Goal: Navigation & Orientation: Find specific page/section

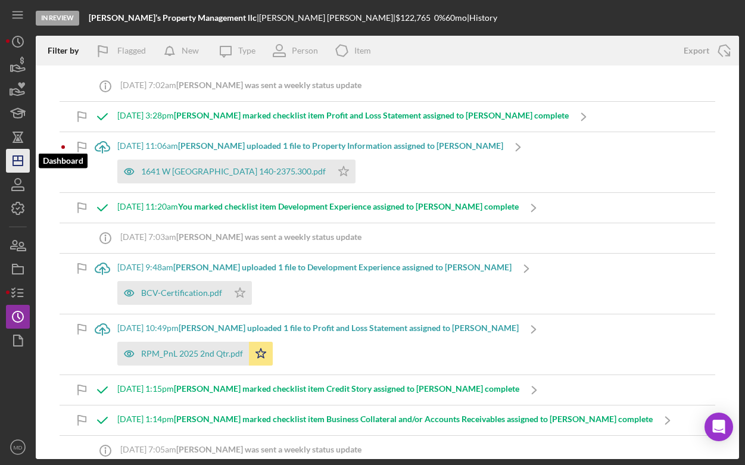
click at [23, 159] on polygon "button" at bounding box center [18, 161] width 10 height 10
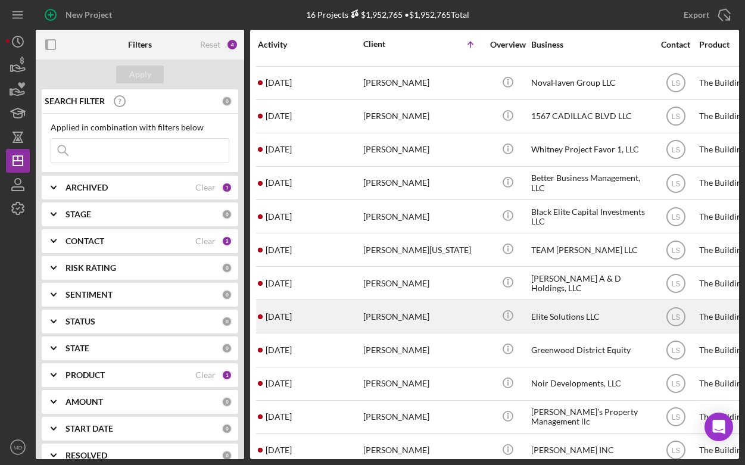
scroll to position [71, 0]
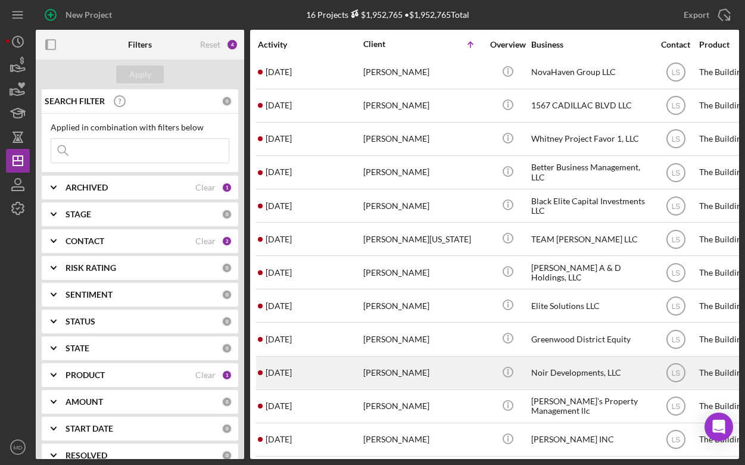
click at [371, 370] on div "[PERSON_NAME]" at bounding box center [422, 373] width 119 height 32
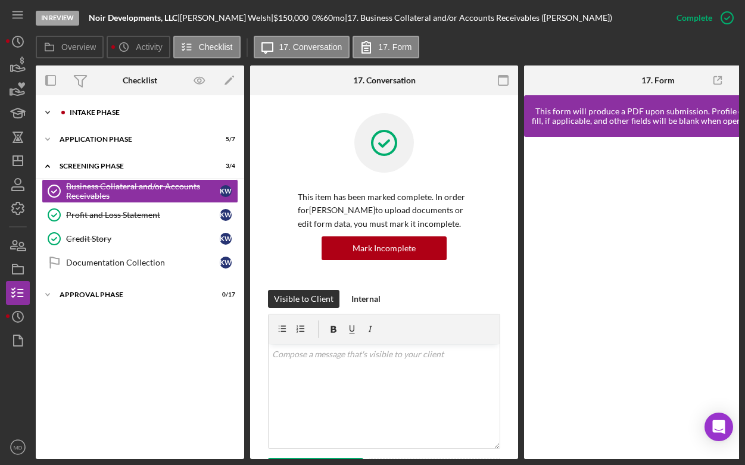
click at [111, 118] on div "Icon/Expander Intake Phase 6 / 17" at bounding box center [140, 113] width 208 height 24
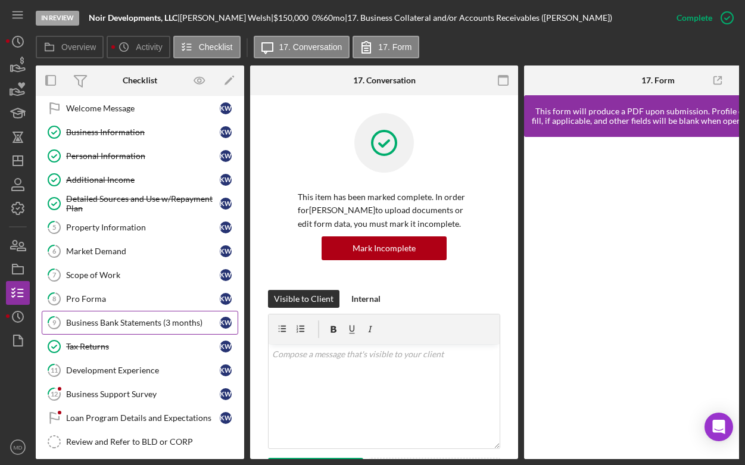
scroll to position [30, 0]
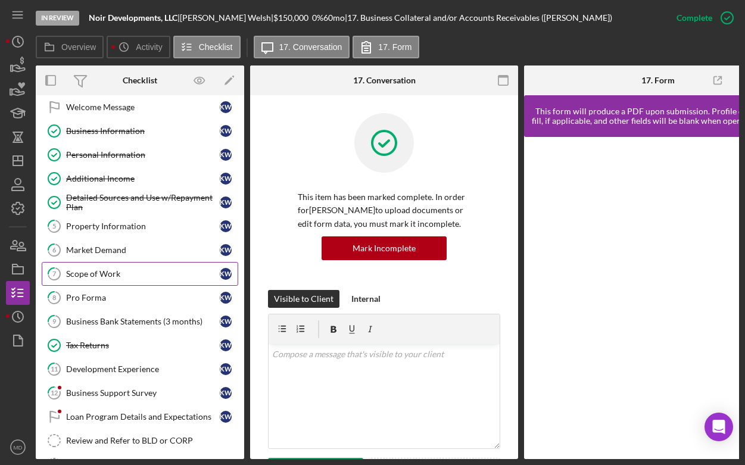
click at [151, 285] on link "7 Scope of Work K W" at bounding box center [140, 274] width 196 height 24
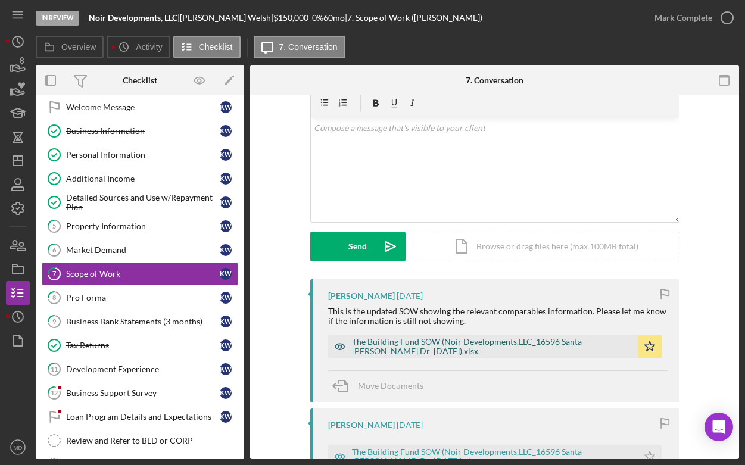
scroll to position [59, 0]
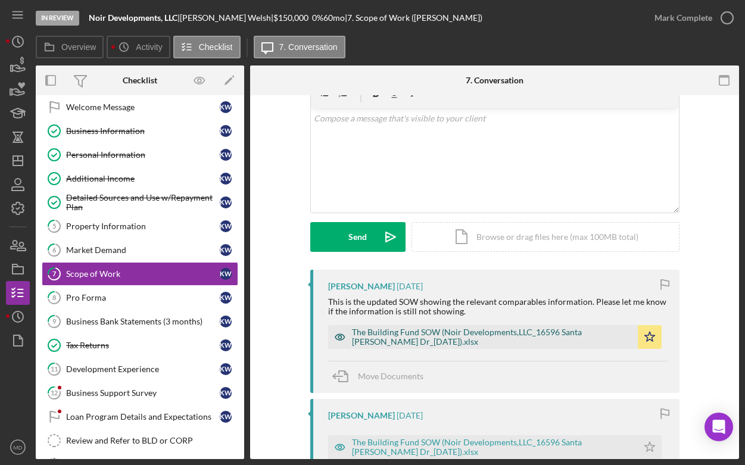
click at [430, 344] on div "The Building Fund SOW (Noir Developments,LLC_16596 Santa [PERSON_NAME] Dr_[DATE…" at bounding box center [492, 336] width 280 height 19
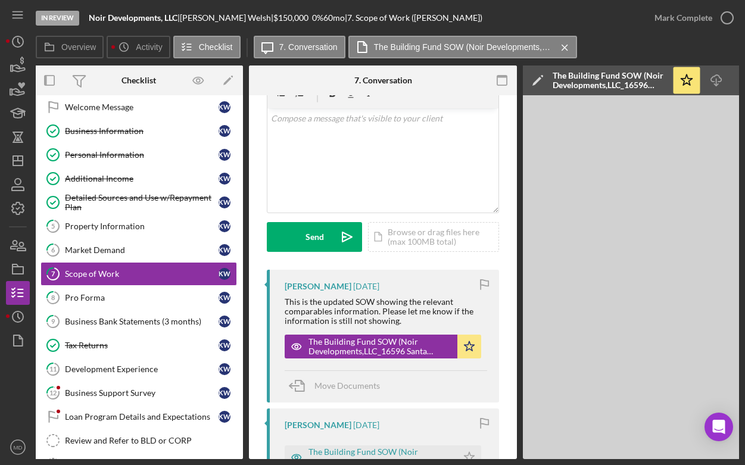
scroll to position [0, 0]
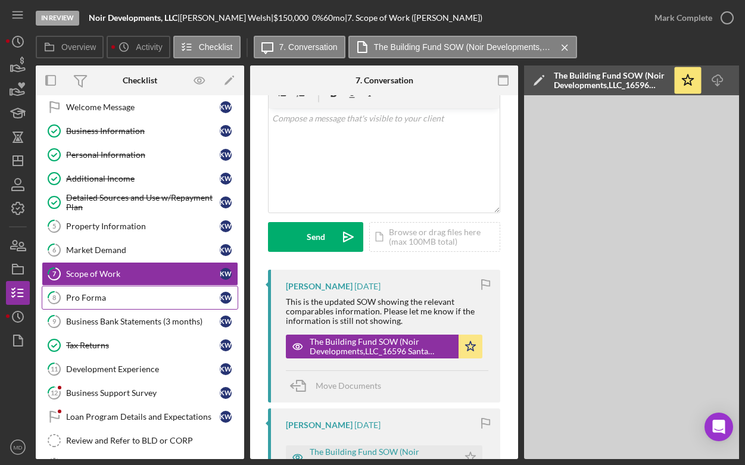
click at [101, 291] on link "8 Pro Forma K W" at bounding box center [140, 298] width 196 height 24
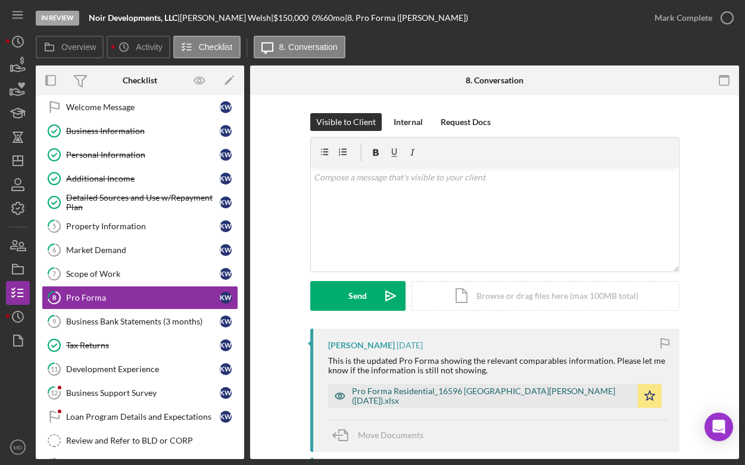
click at [385, 398] on div "Pro Forma Residential_16596 [GEOGRAPHIC_DATA][PERSON_NAME] ([DATE]).xlsx" at bounding box center [492, 395] width 280 height 19
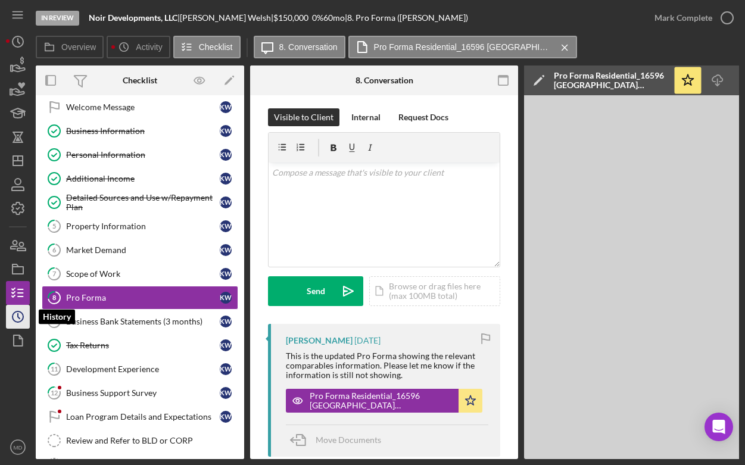
click at [14, 316] on icon "Icon/History" at bounding box center [18, 317] width 30 height 30
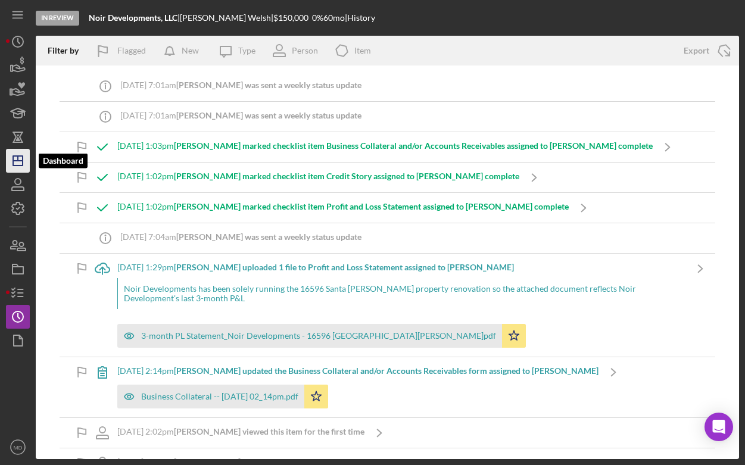
click at [23, 165] on polygon "button" at bounding box center [18, 161] width 10 height 10
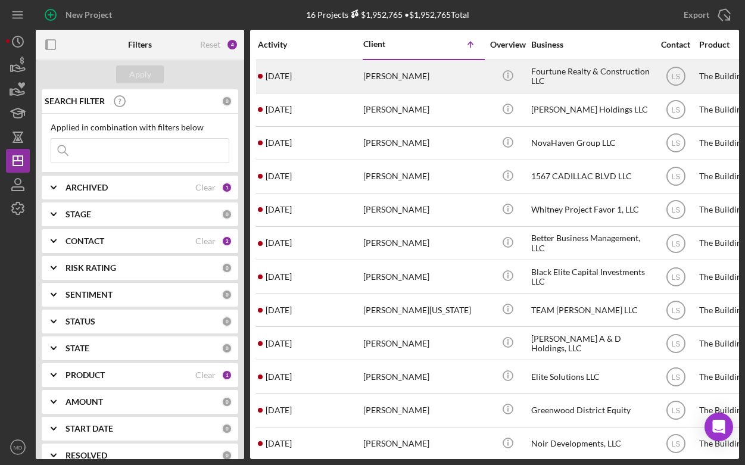
click at [391, 80] on div "[PERSON_NAME]" at bounding box center [422, 77] width 119 height 32
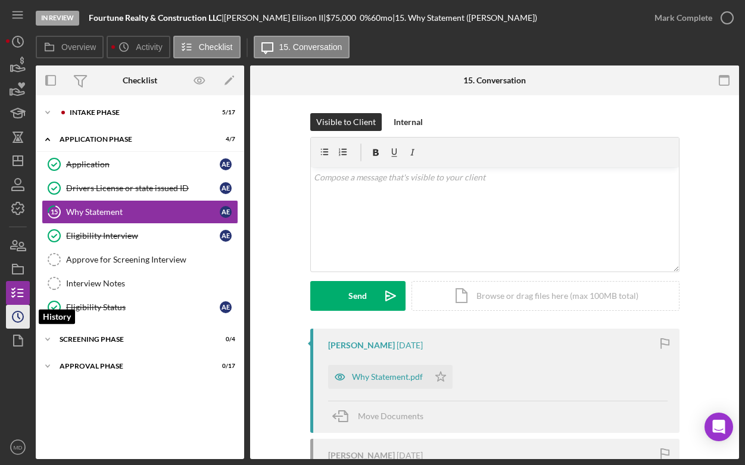
click at [18, 314] on icon "Icon/History" at bounding box center [18, 317] width 30 height 30
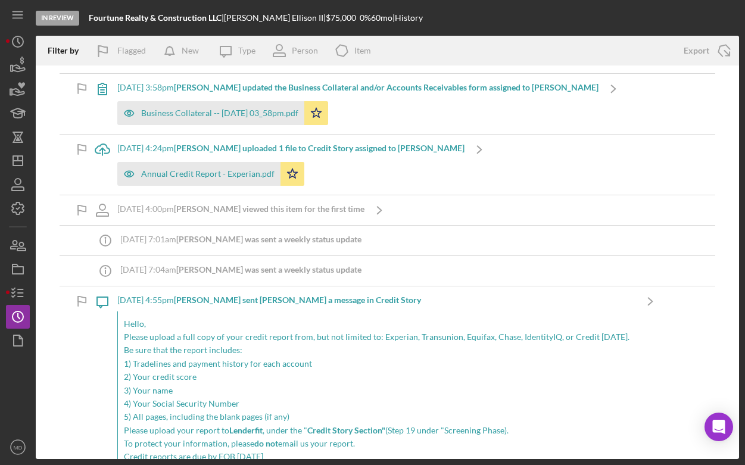
scroll to position [249, 0]
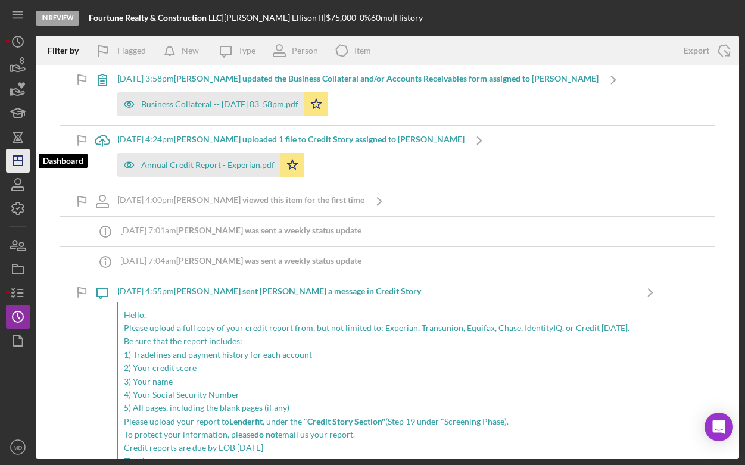
click at [13, 163] on polygon "button" at bounding box center [18, 161] width 10 height 10
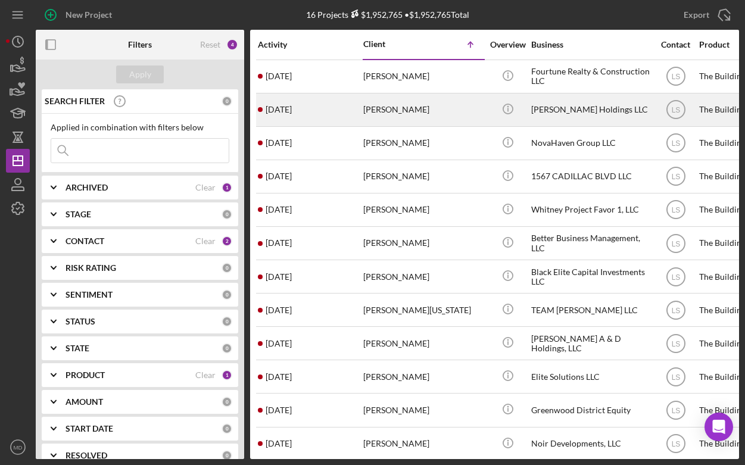
click at [381, 114] on div "[PERSON_NAME]" at bounding box center [422, 110] width 119 height 32
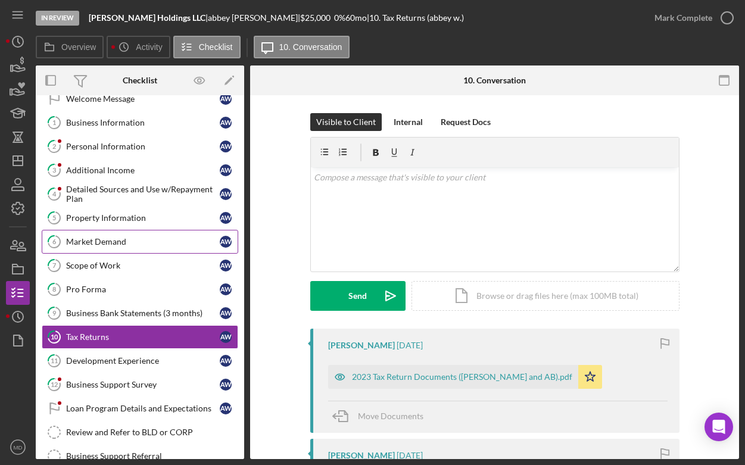
scroll to position [98, 0]
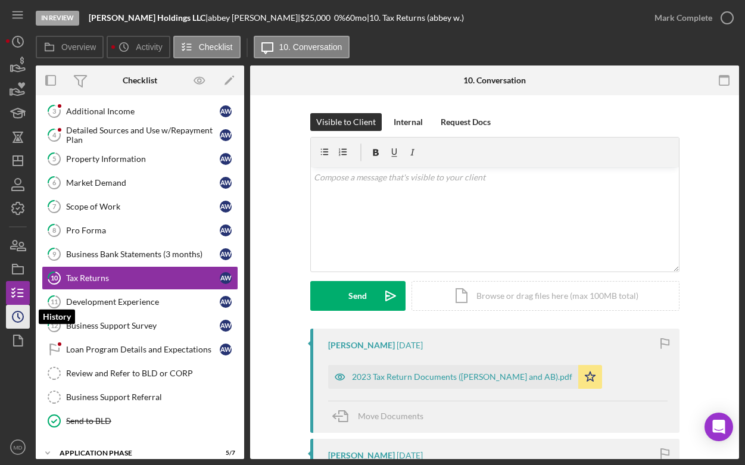
click at [24, 315] on icon "Icon/History" at bounding box center [18, 317] width 30 height 30
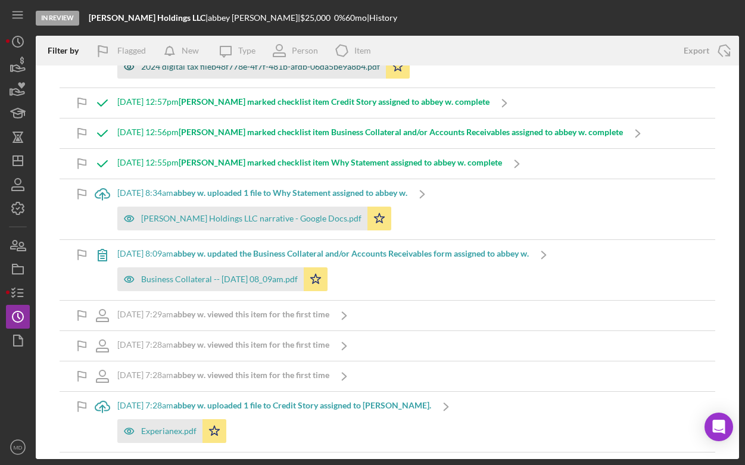
scroll to position [178, 0]
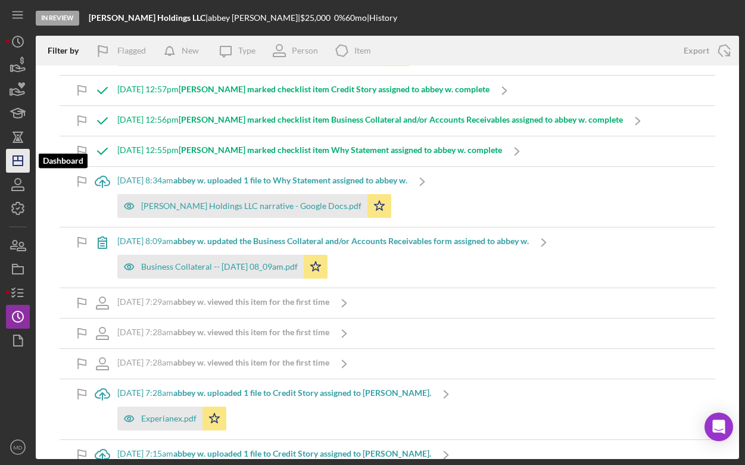
click at [18, 165] on polygon "button" at bounding box center [18, 161] width 10 height 10
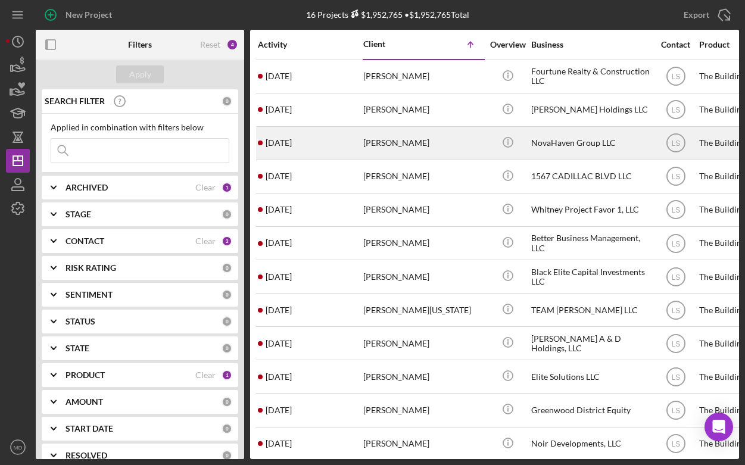
click at [377, 151] on div "[PERSON_NAME]" at bounding box center [422, 143] width 119 height 32
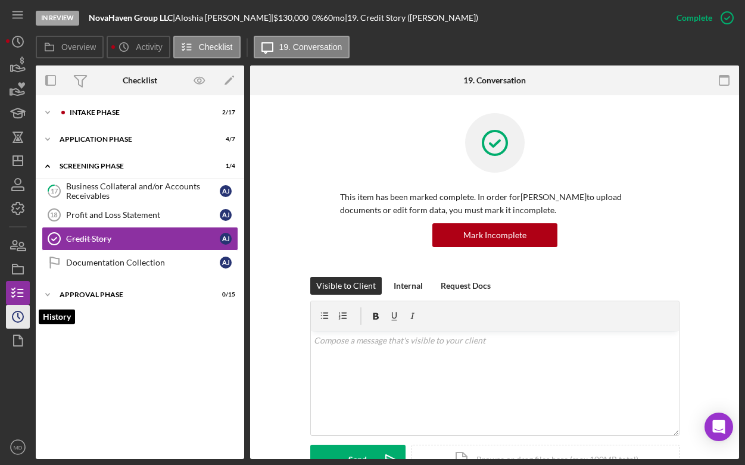
click at [23, 319] on circle "button" at bounding box center [18, 316] width 11 height 11
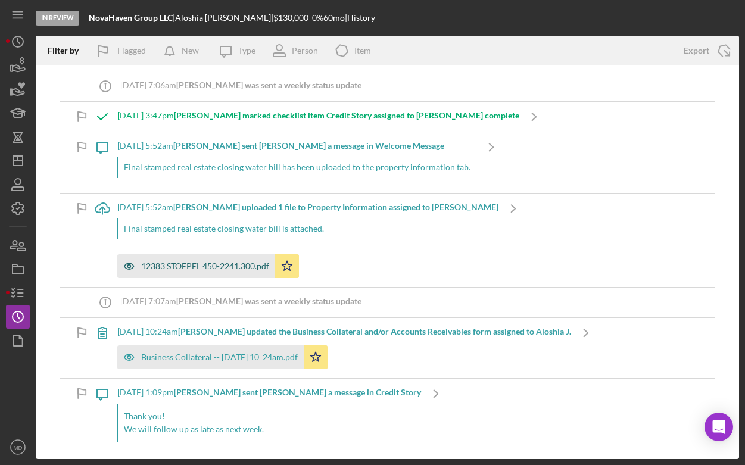
click at [201, 273] on div "12383 STOEPEL 450-2241.300.pdf" at bounding box center [196, 266] width 158 height 24
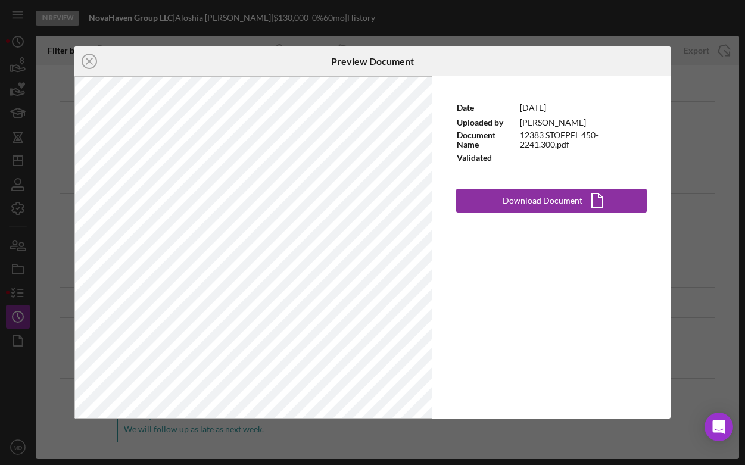
click at [19, 136] on div "Icon/Close Preview Document Date [DATE] Uploaded by [PERSON_NAME] Document Name…" at bounding box center [372, 232] width 745 height 465
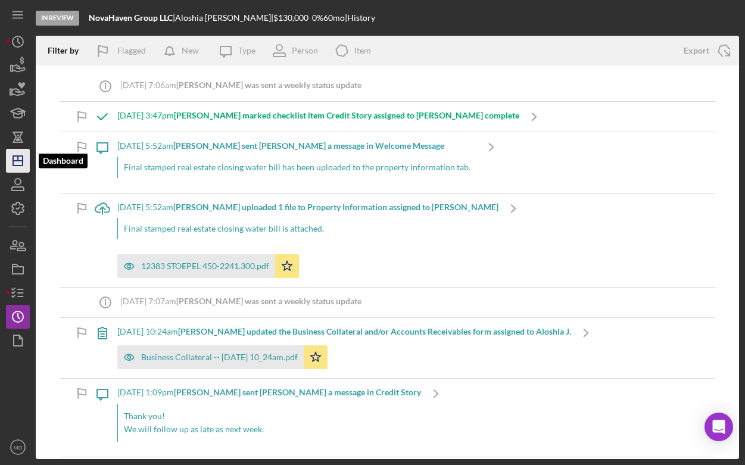
click at [23, 159] on icon "Icon/Dashboard" at bounding box center [18, 161] width 30 height 30
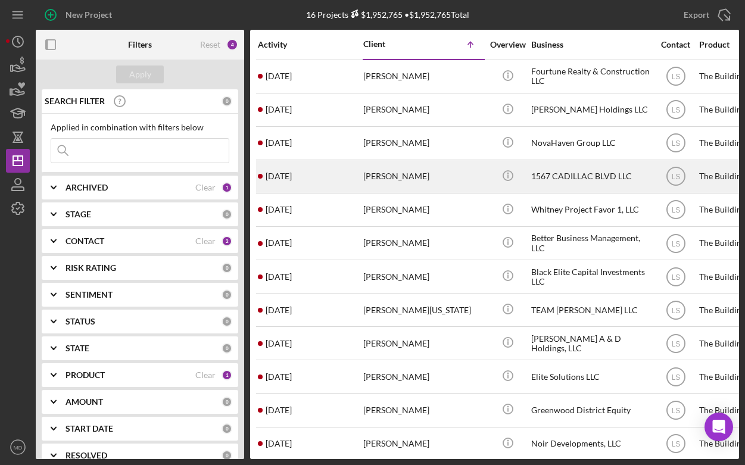
click at [393, 183] on div "[PERSON_NAME]" at bounding box center [422, 177] width 119 height 32
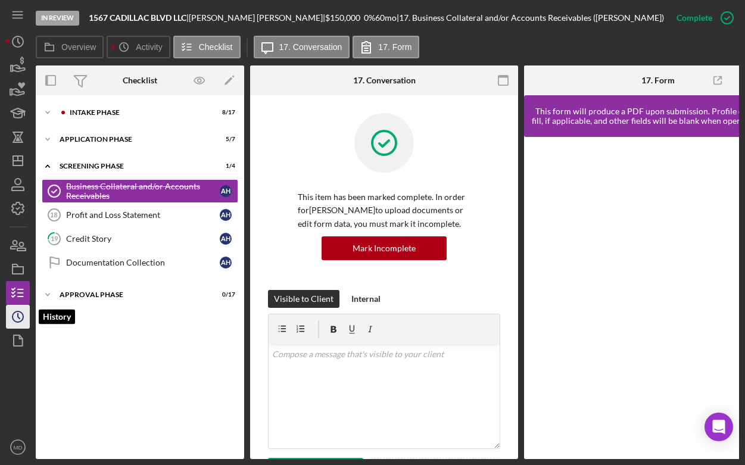
click at [15, 314] on icon "Icon/History" at bounding box center [18, 317] width 30 height 30
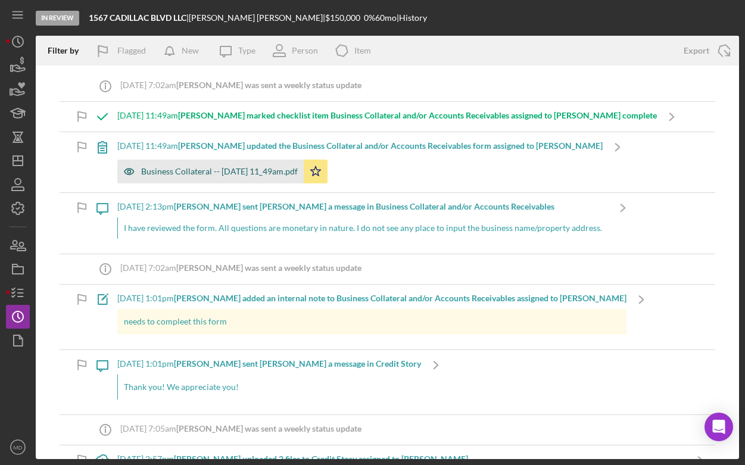
click at [205, 168] on div "Business Collateral -- [DATE] 11_49am.pdf" at bounding box center [219, 172] width 157 height 10
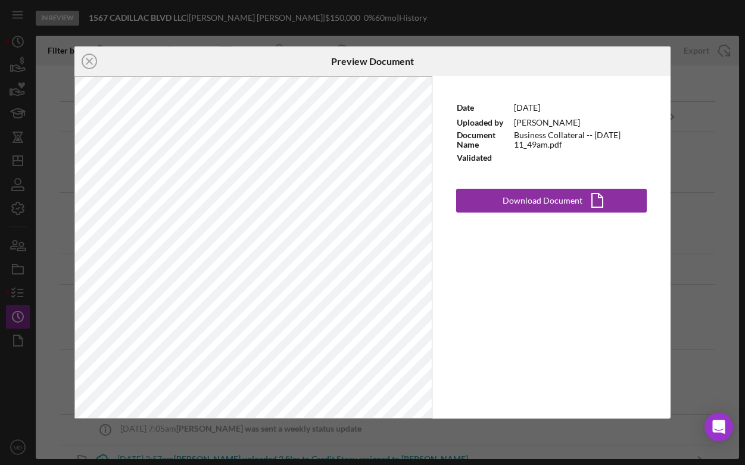
click at [26, 207] on div "Icon/Close Preview Document Date [DATE] Uploaded by [PERSON_NAME] Document Name…" at bounding box center [372, 232] width 745 height 465
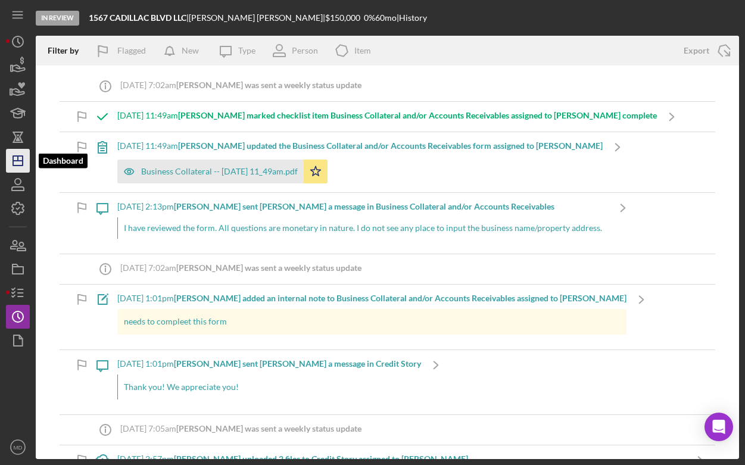
click at [23, 169] on icon "Icon/Dashboard" at bounding box center [18, 161] width 30 height 30
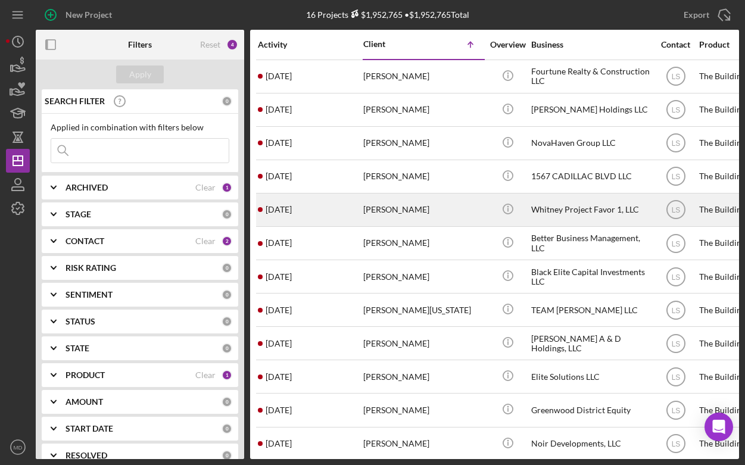
click at [396, 206] on div "[PERSON_NAME]" at bounding box center [422, 210] width 119 height 32
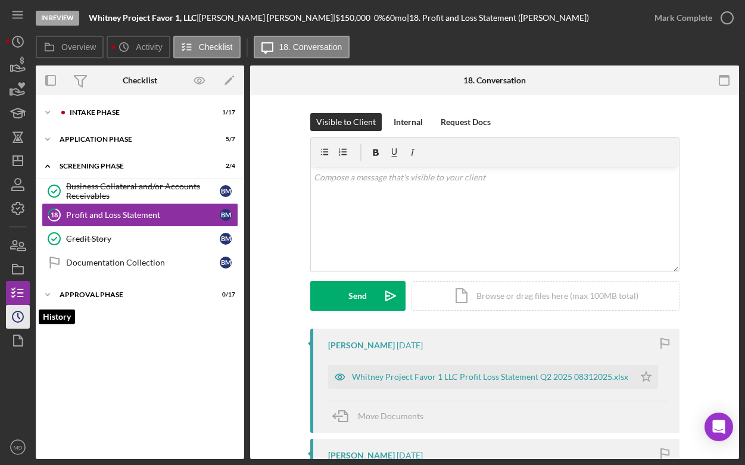
click at [13, 313] on icon "Icon/History" at bounding box center [18, 317] width 30 height 30
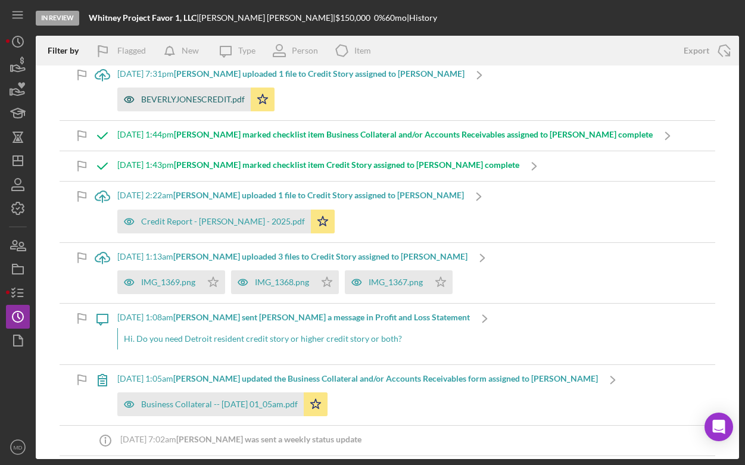
scroll to position [204, 0]
click at [193, 287] on div "IMG_1369.png" at bounding box center [159, 282] width 84 height 24
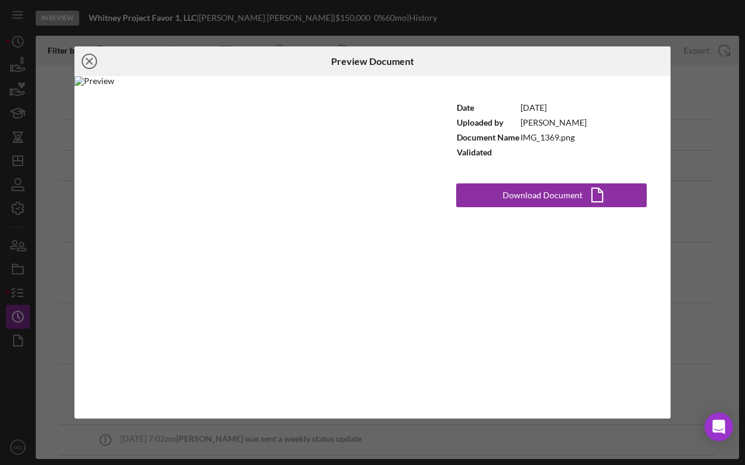
click at [89, 64] on icon "Icon/Close" at bounding box center [89, 61] width 30 height 30
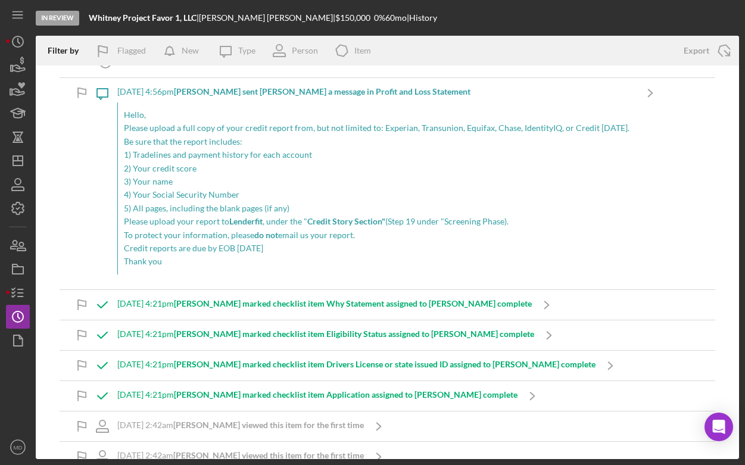
scroll to position [611, 0]
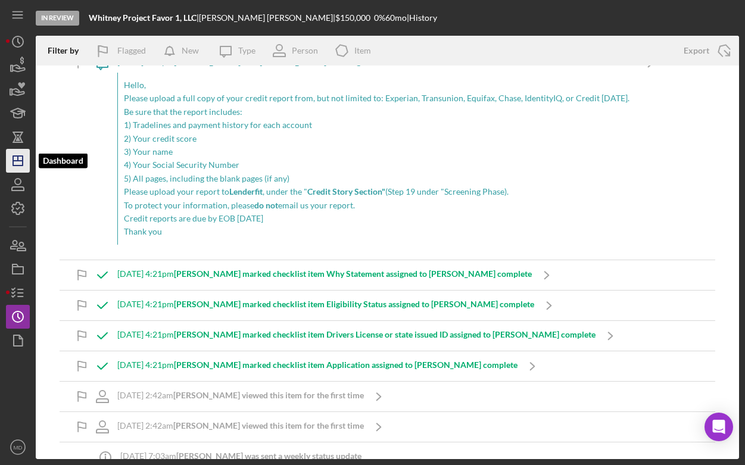
click at [25, 160] on icon "Icon/Dashboard" at bounding box center [18, 161] width 30 height 30
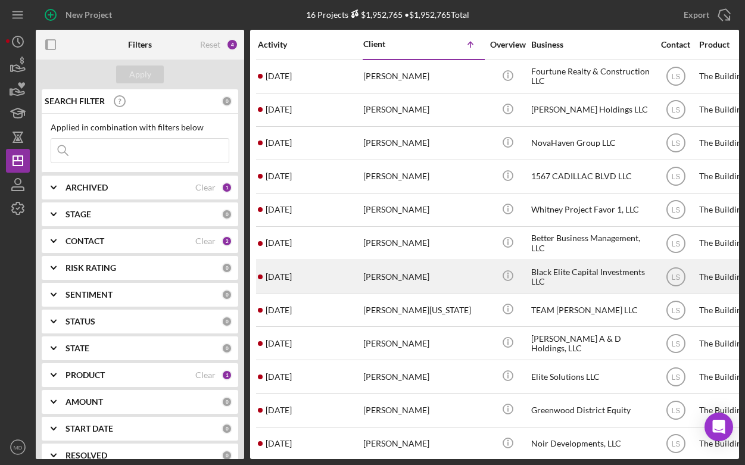
click at [389, 280] on div "[PERSON_NAME]" at bounding box center [422, 277] width 119 height 32
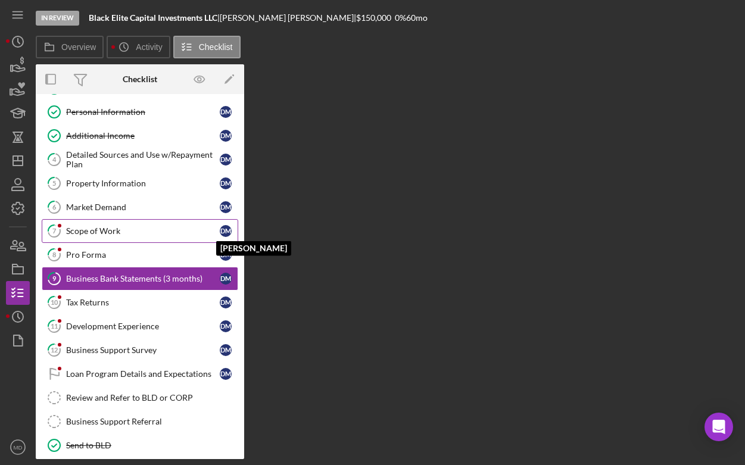
scroll to position [74, 0]
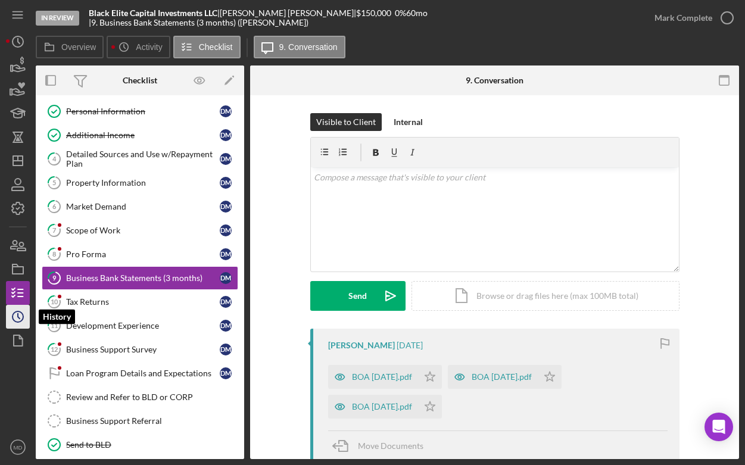
click at [24, 322] on icon "Icon/History" at bounding box center [18, 317] width 30 height 30
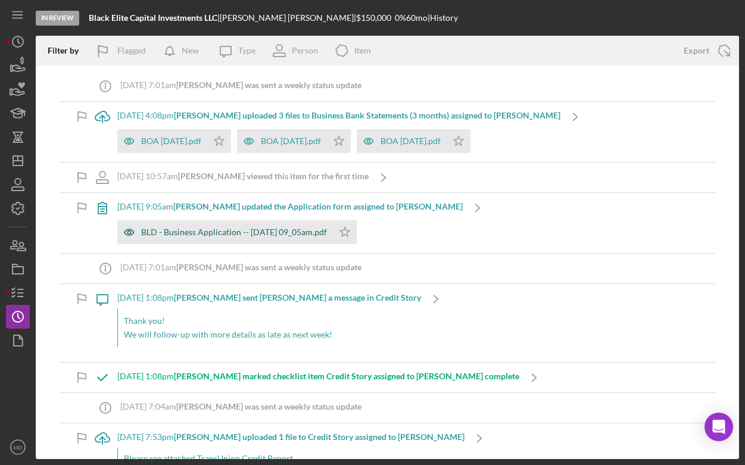
click at [175, 236] on div "BLD - Business Application -- [DATE] 09_05am.pdf" at bounding box center [234, 232] width 186 height 10
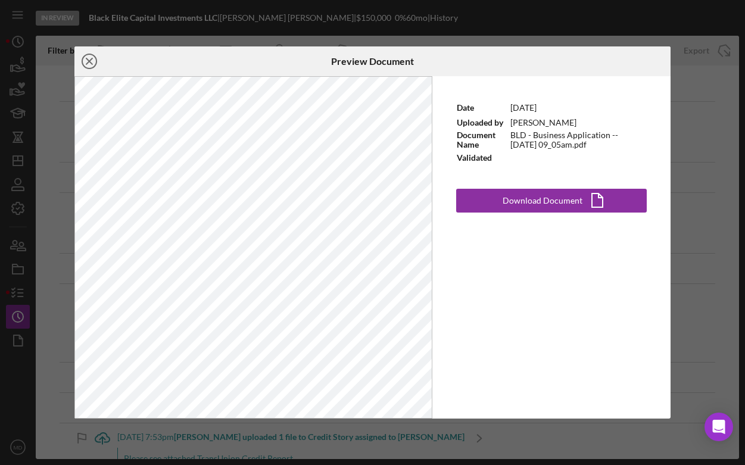
click at [86, 64] on line at bounding box center [89, 61] width 6 height 6
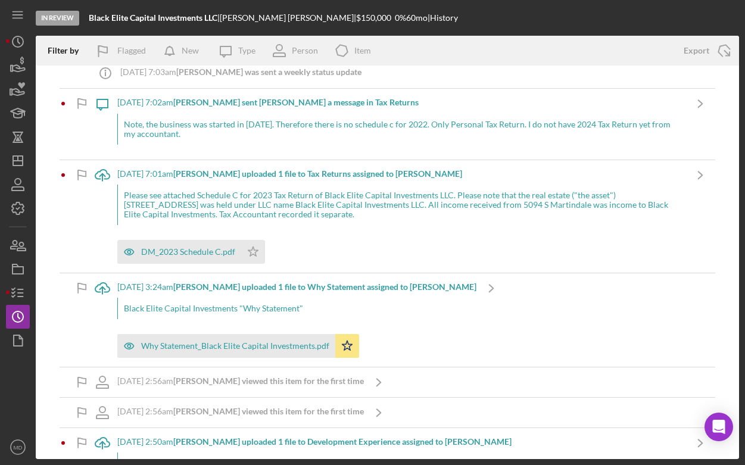
scroll to position [898, 0]
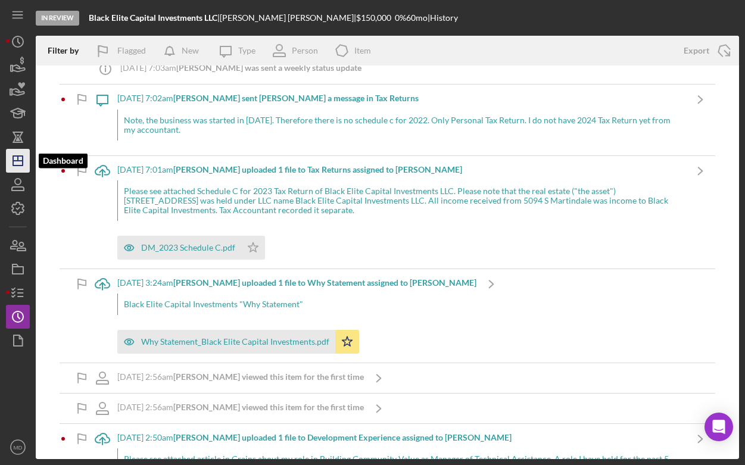
click at [21, 161] on icon "Icon/Dashboard" at bounding box center [18, 161] width 30 height 30
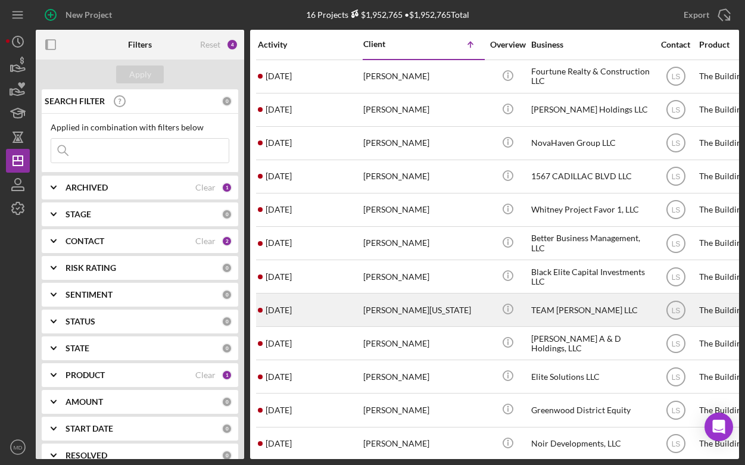
click at [391, 313] on div "[PERSON_NAME][US_STATE]" at bounding box center [422, 310] width 119 height 32
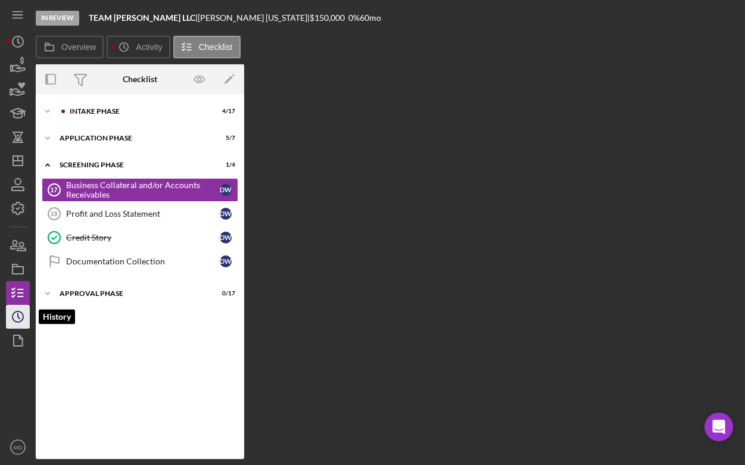
click at [21, 320] on circle "button" at bounding box center [18, 316] width 11 height 11
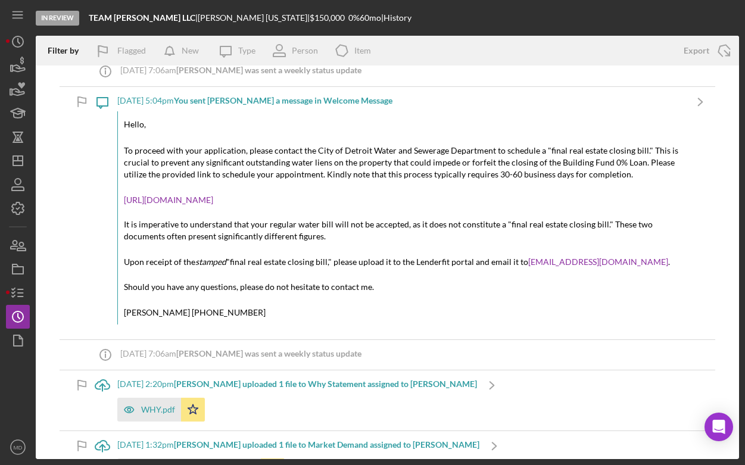
scroll to position [513, 0]
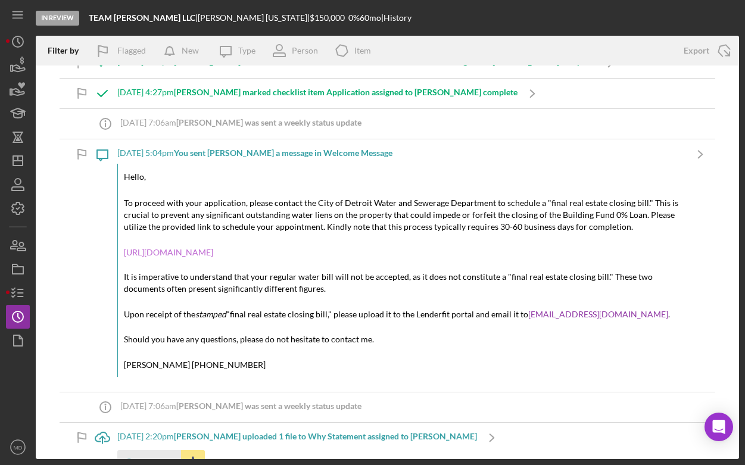
click at [163, 253] on link "[URL][DOMAIN_NAME]" at bounding box center [168, 252] width 89 height 10
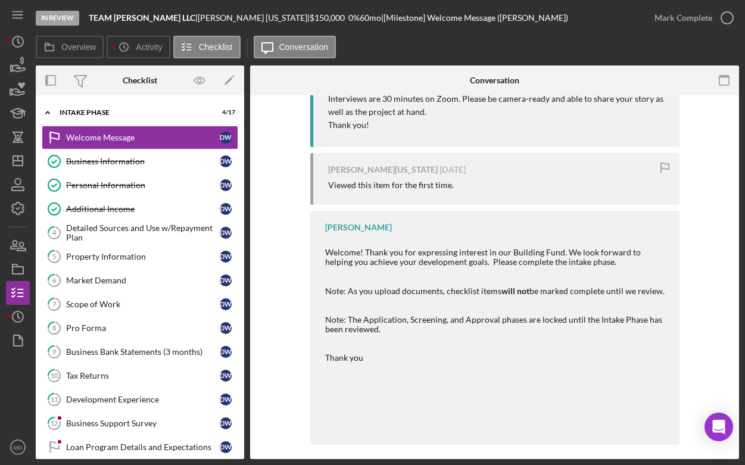
scroll to position [657, 0]
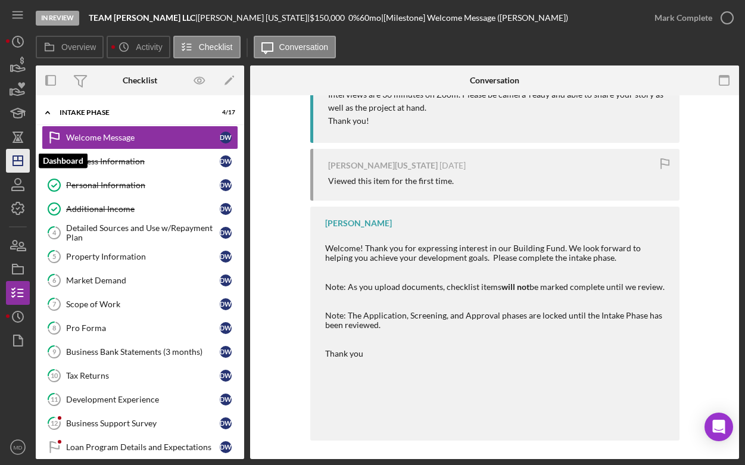
click at [23, 163] on polygon "button" at bounding box center [18, 161] width 10 height 10
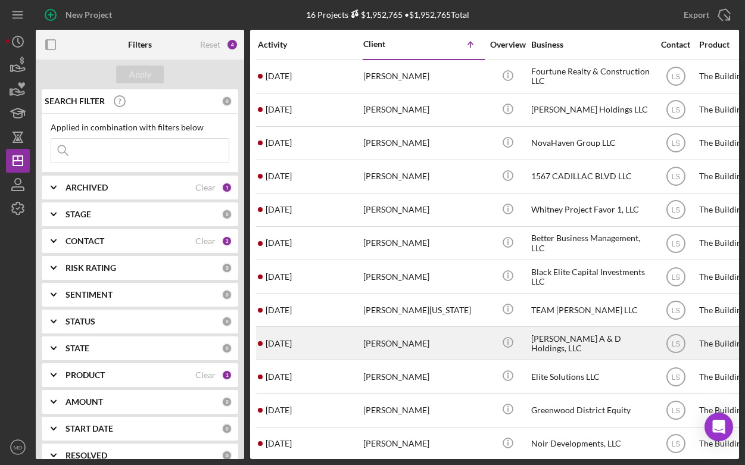
click at [408, 346] on div "[PERSON_NAME]" at bounding box center [422, 343] width 119 height 32
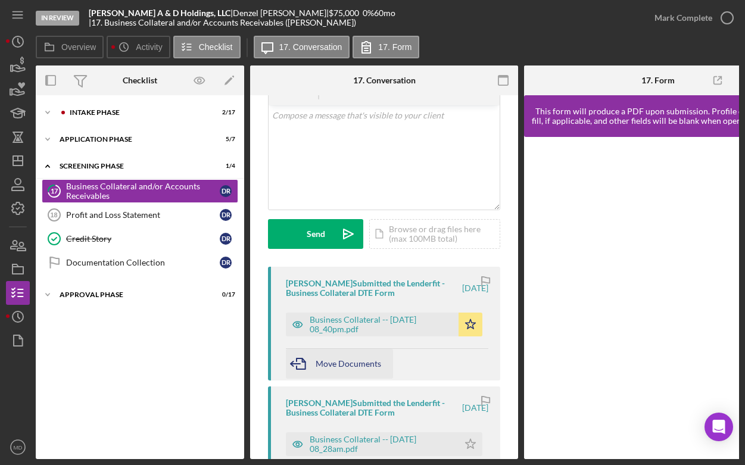
scroll to position [64, 0]
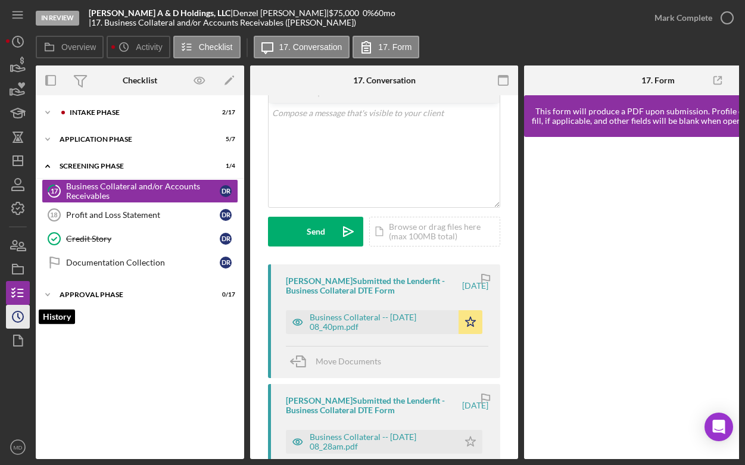
click at [21, 311] on icon "Icon/History" at bounding box center [18, 317] width 30 height 30
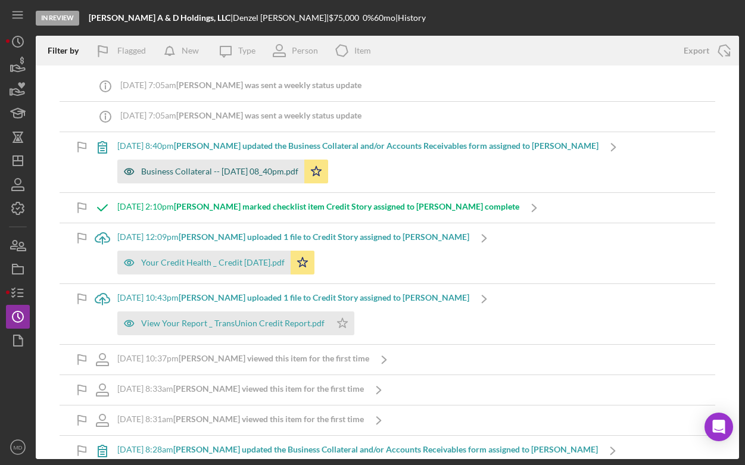
click at [219, 179] on div "Business Collateral -- [DATE] 08_40pm.pdf" at bounding box center [210, 172] width 187 height 24
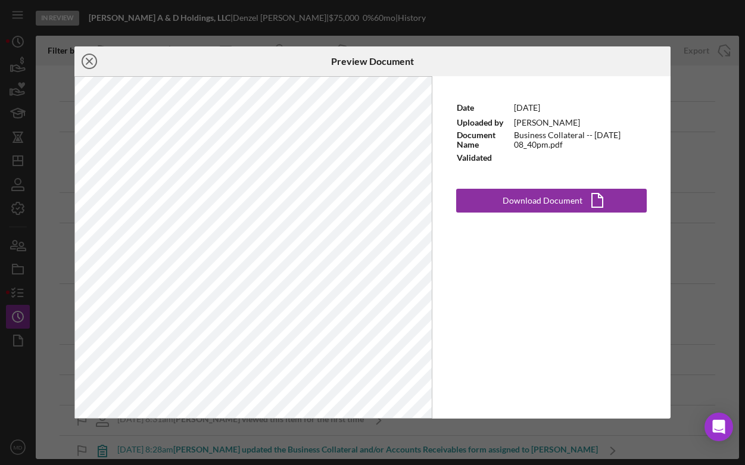
click at [86, 59] on icon "Icon/Close" at bounding box center [89, 61] width 30 height 30
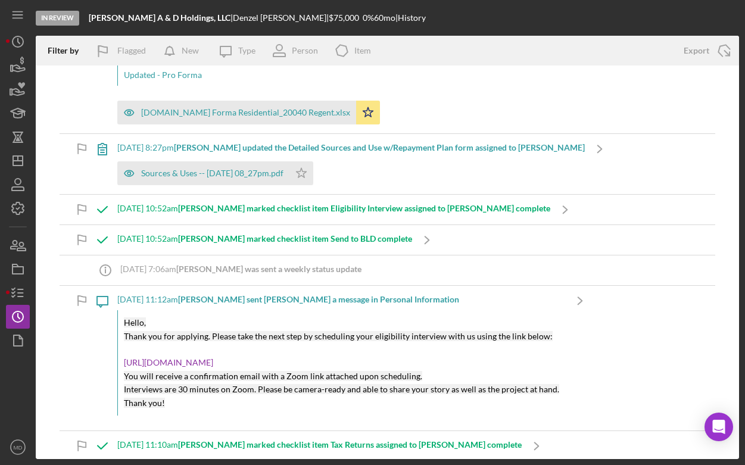
scroll to position [1436, 0]
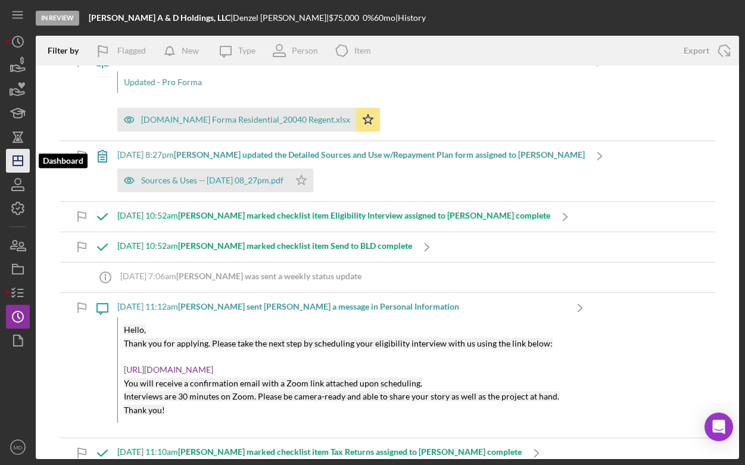
click at [25, 163] on icon "Icon/Dashboard" at bounding box center [18, 161] width 30 height 30
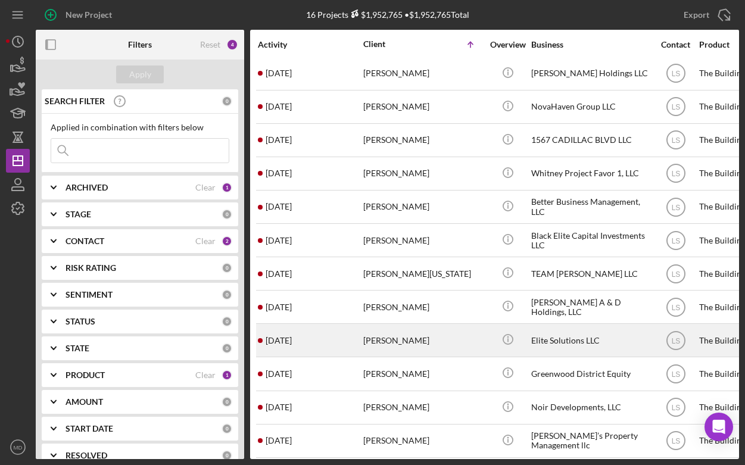
scroll to position [42, 0]
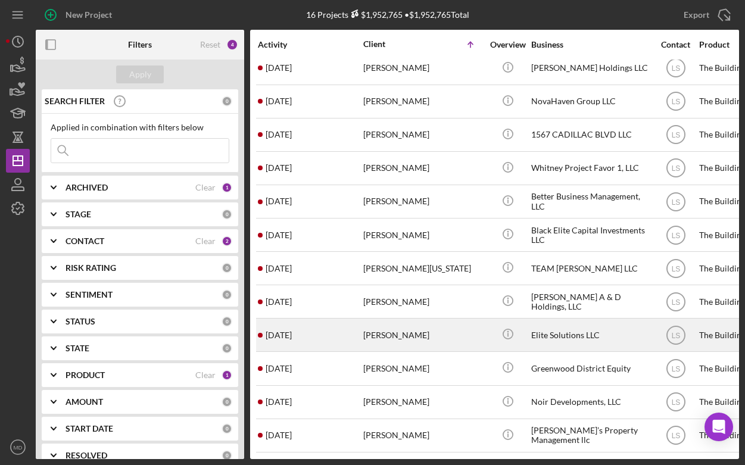
click at [402, 329] on div "[PERSON_NAME]" at bounding box center [422, 335] width 119 height 32
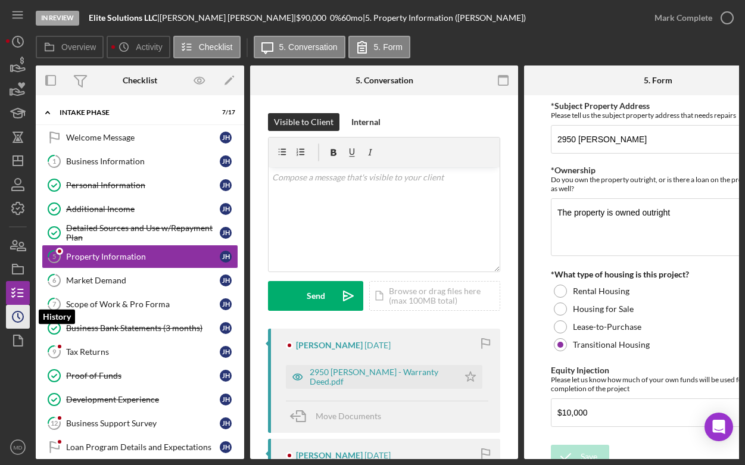
click at [24, 319] on icon "Icon/History" at bounding box center [18, 317] width 30 height 30
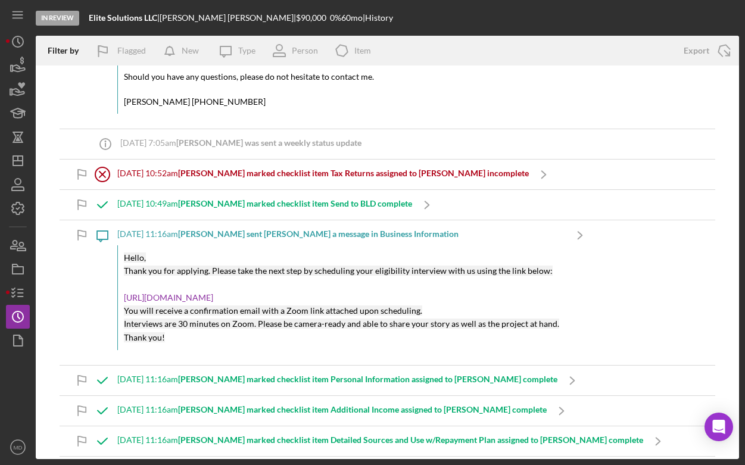
scroll to position [1539, 0]
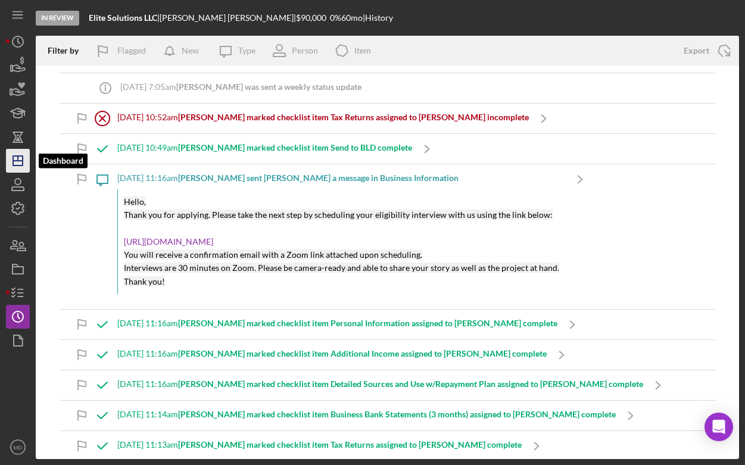
click at [26, 161] on icon "Icon/Dashboard" at bounding box center [18, 161] width 30 height 30
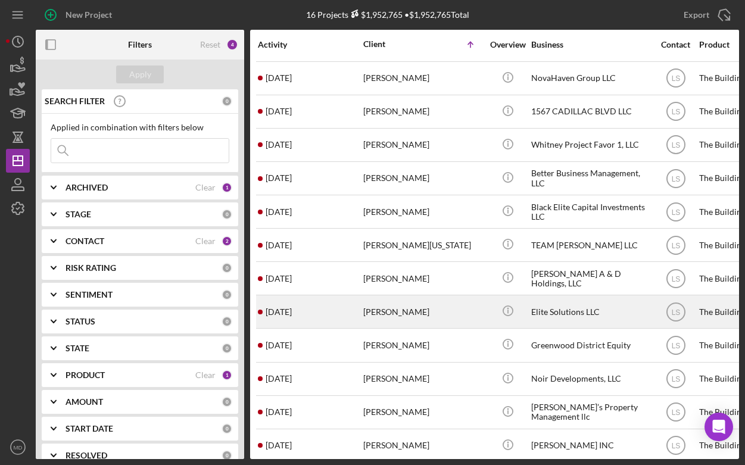
scroll to position [65, 0]
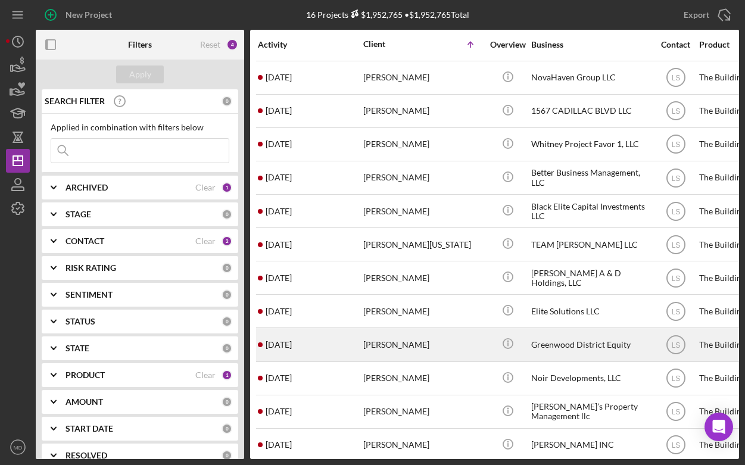
click at [407, 343] on div "[PERSON_NAME]" at bounding box center [422, 345] width 119 height 32
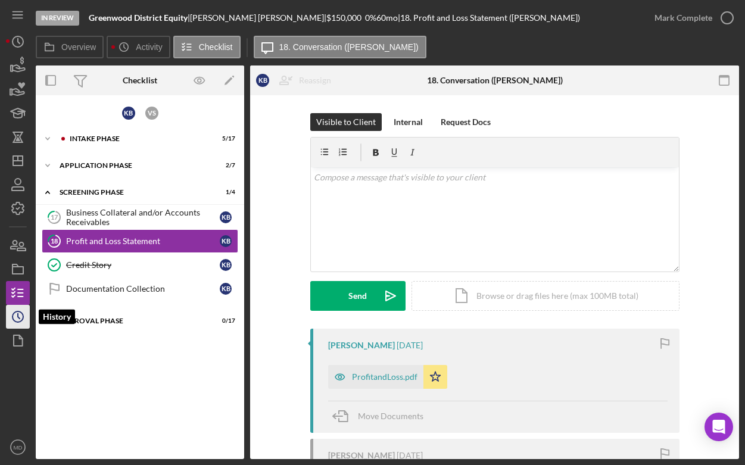
click at [15, 318] on icon "Icon/History" at bounding box center [18, 317] width 30 height 30
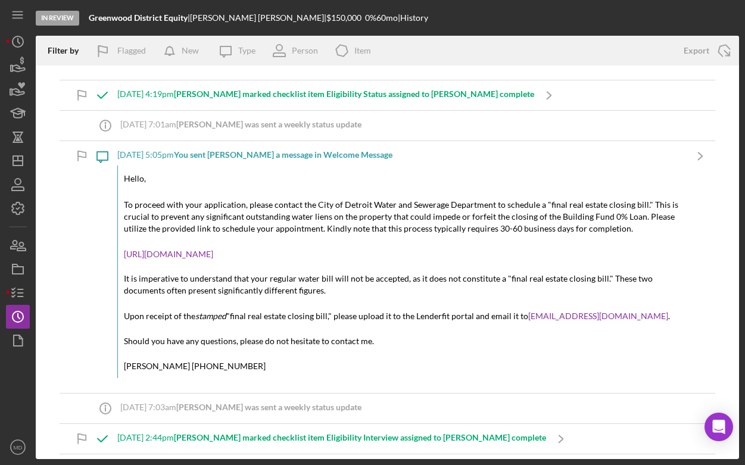
scroll to position [785, 0]
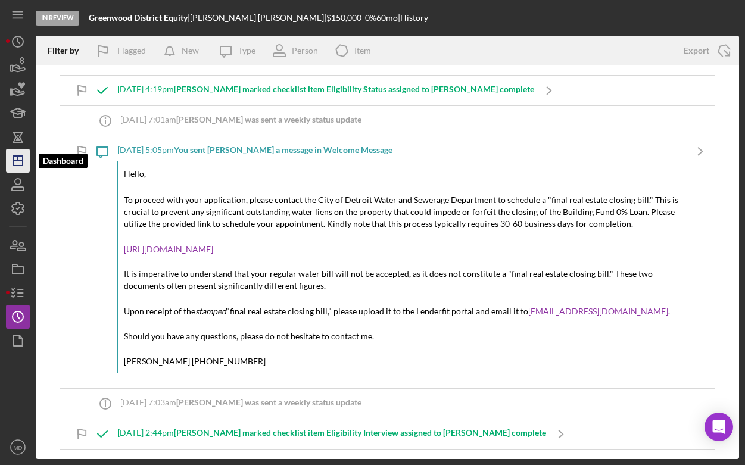
click at [21, 167] on icon "Icon/Dashboard" at bounding box center [18, 161] width 30 height 30
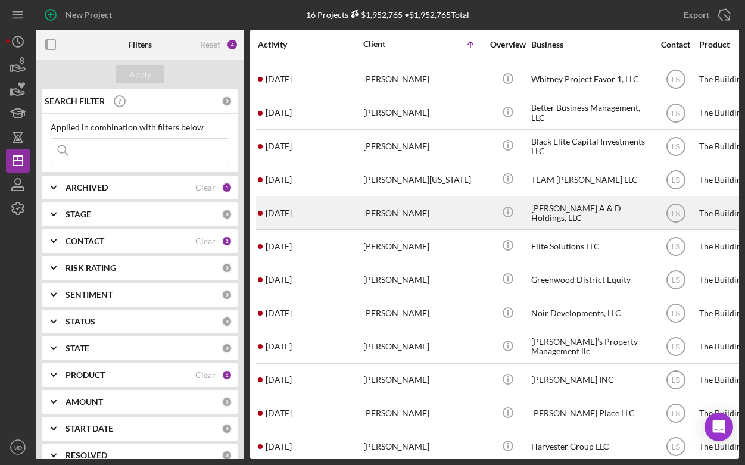
scroll to position [132, 0]
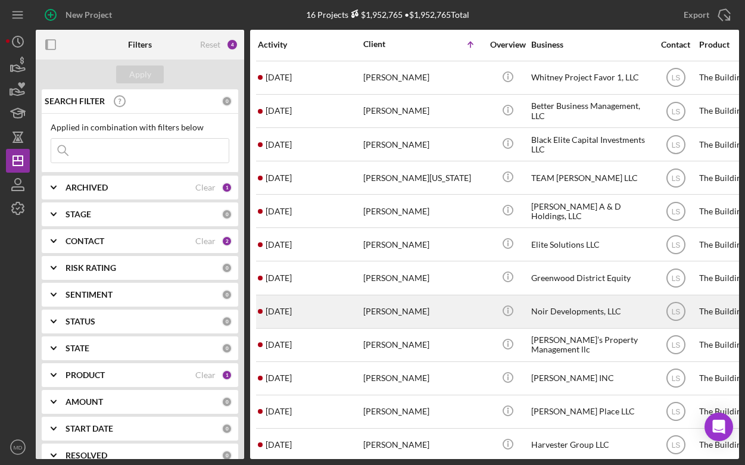
click at [369, 316] on div "[PERSON_NAME]" at bounding box center [422, 312] width 119 height 32
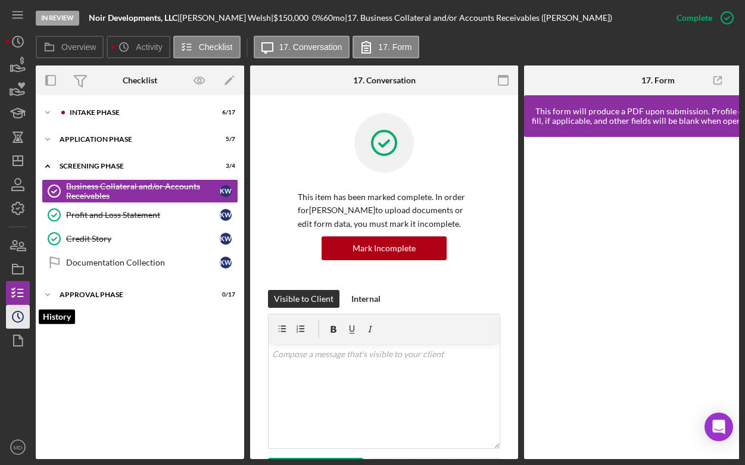
click at [24, 318] on icon "Icon/History" at bounding box center [18, 317] width 30 height 30
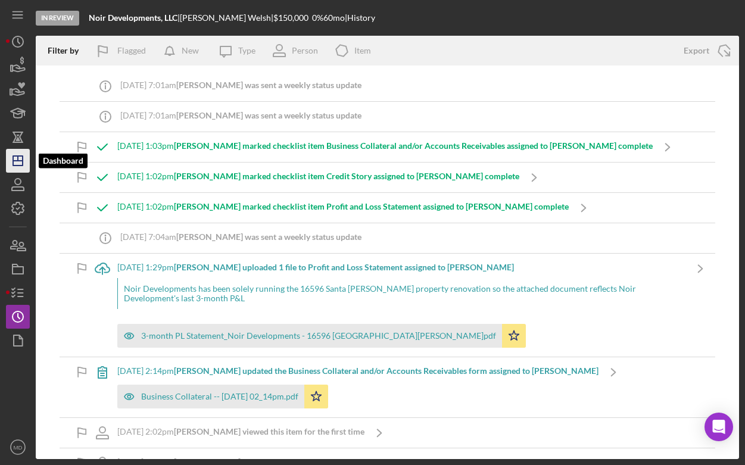
click at [18, 165] on polygon "button" at bounding box center [18, 161] width 10 height 10
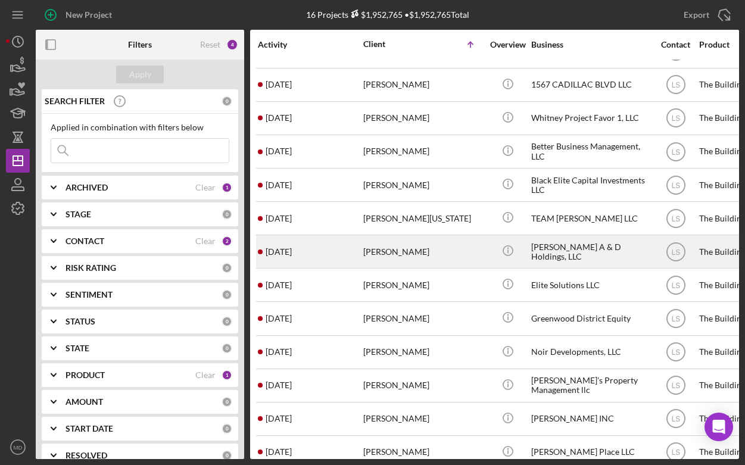
scroll to position [136, 0]
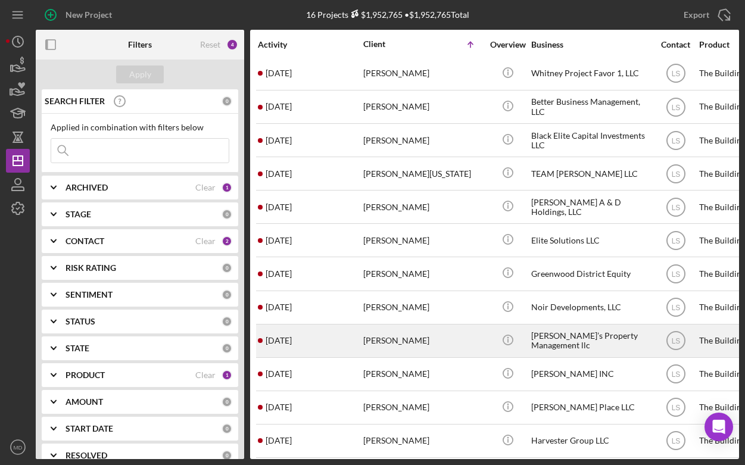
click at [376, 333] on div "[PERSON_NAME]" at bounding box center [422, 341] width 119 height 32
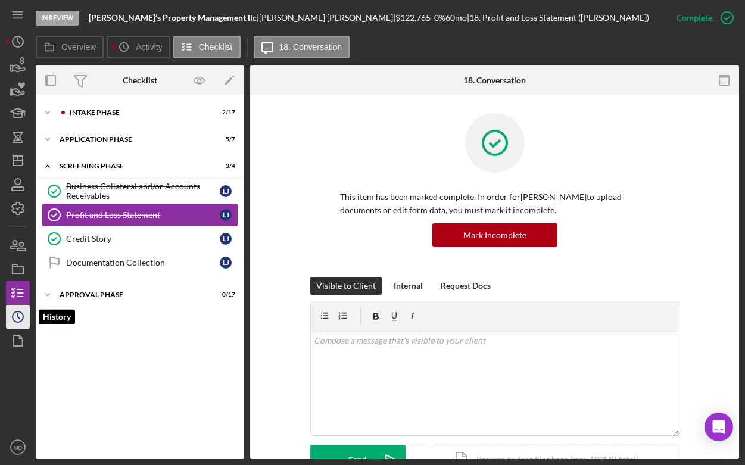
click at [20, 318] on polyline "button" at bounding box center [19, 316] width 2 height 5
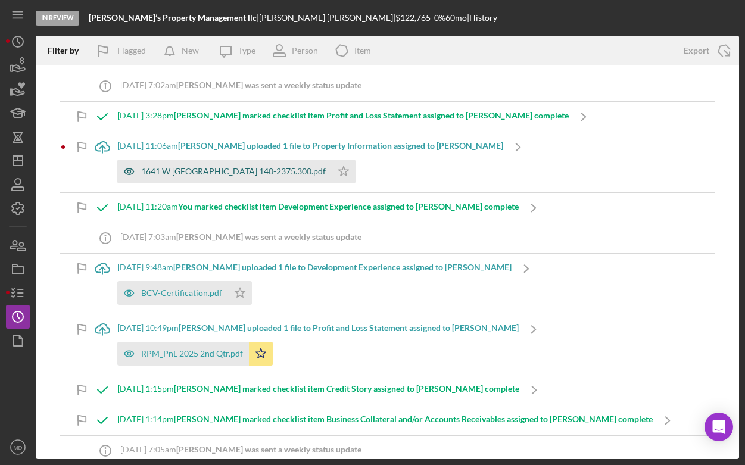
click at [186, 171] on div "1641 W [GEOGRAPHIC_DATA] 140-2375.300.pdf" at bounding box center [233, 172] width 185 height 10
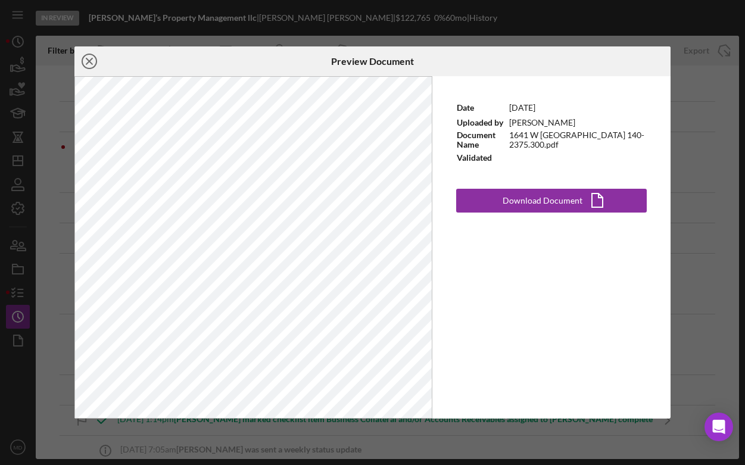
click at [86, 58] on line at bounding box center [89, 61] width 6 height 6
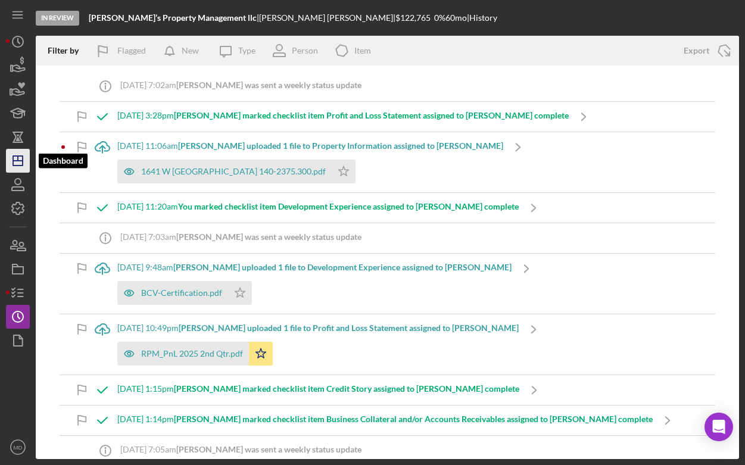
click at [20, 153] on icon "Icon/Dashboard" at bounding box center [18, 161] width 30 height 30
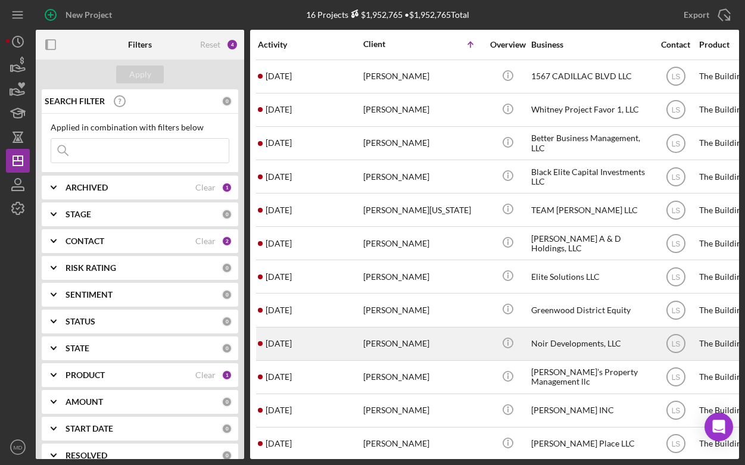
scroll to position [136, 0]
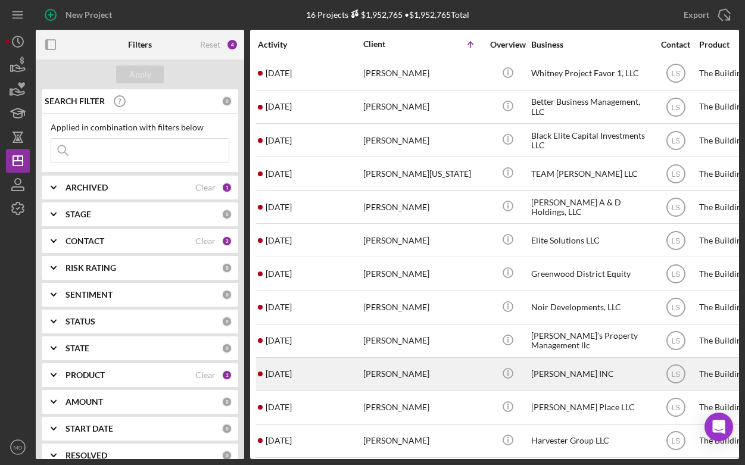
click at [412, 372] on div "[PERSON_NAME]" at bounding box center [422, 374] width 119 height 32
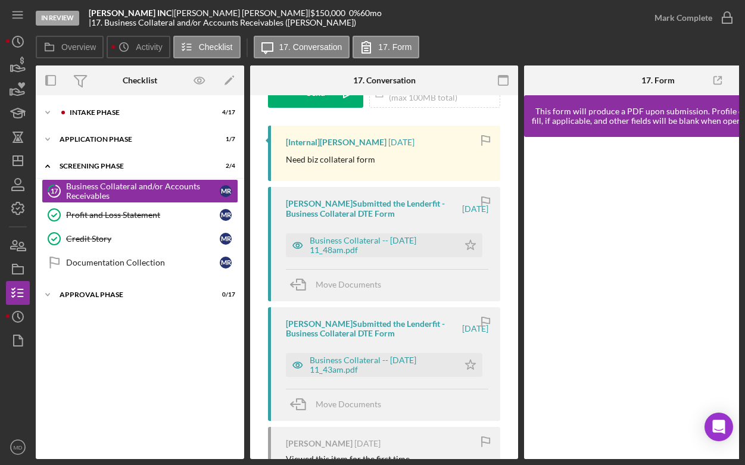
scroll to position [221, 0]
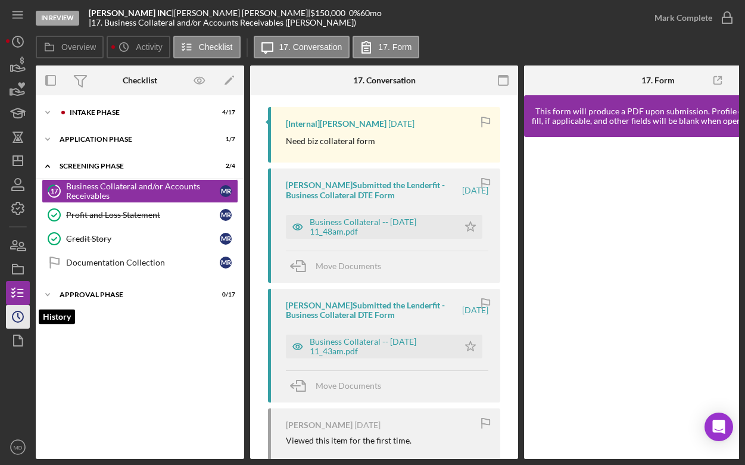
click at [18, 314] on polyline "button" at bounding box center [19, 316] width 2 height 5
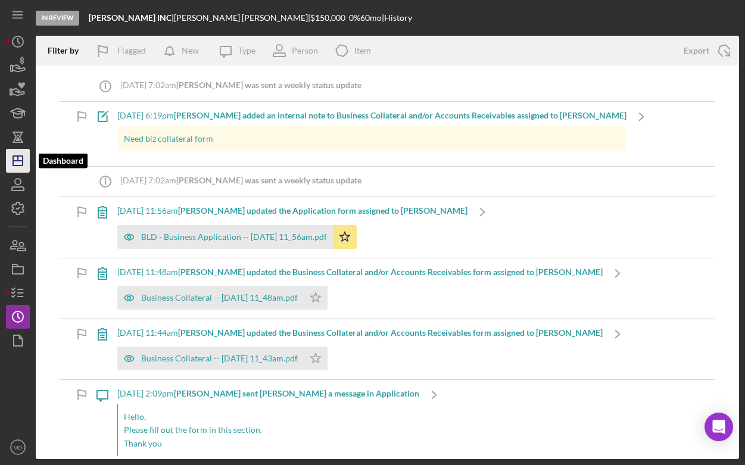
click at [23, 159] on icon "Icon/Dashboard" at bounding box center [18, 161] width 30 height 30
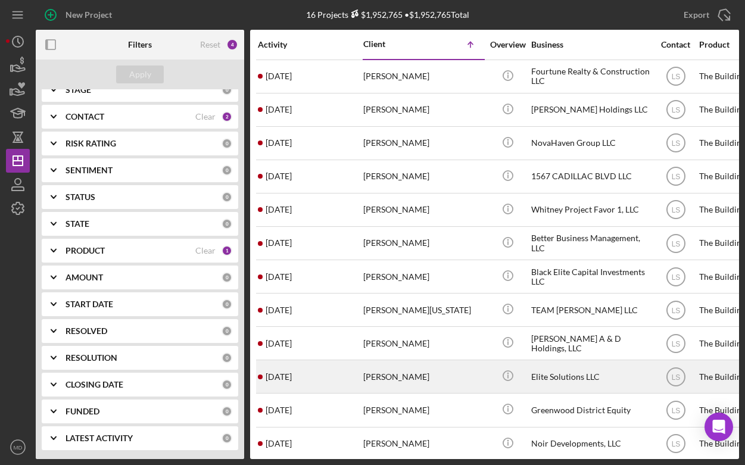
scroll to position [136, 0]
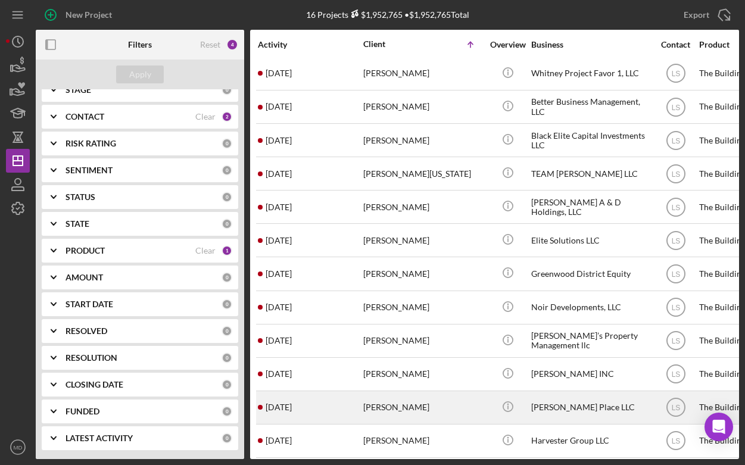
click at [392, 411] on div "[PERSON_NAME]" at bounding box center [422, 408] width 119 height 32
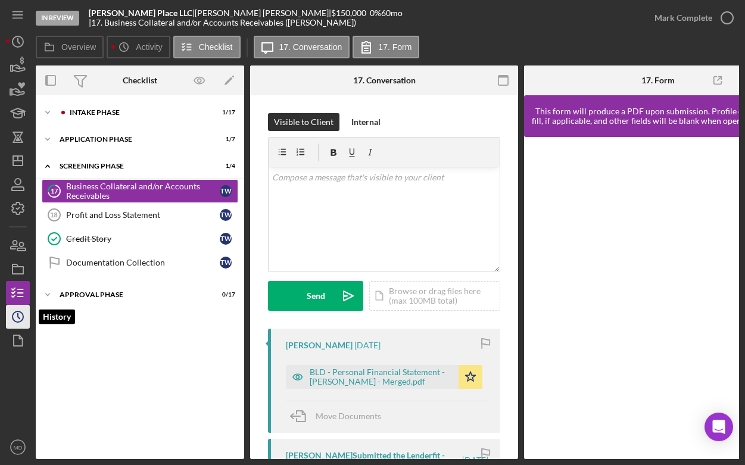
click at [18, 316] on icon "Icon/History" at bounding box center [18, 317] width 30 height 30
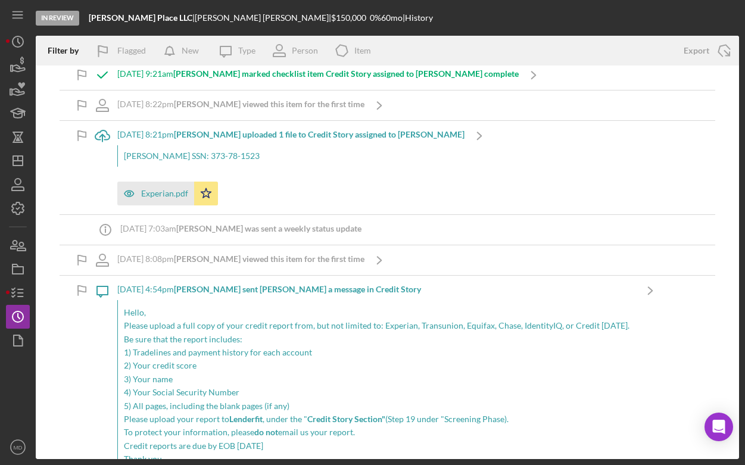
scroll to position [507, 0]
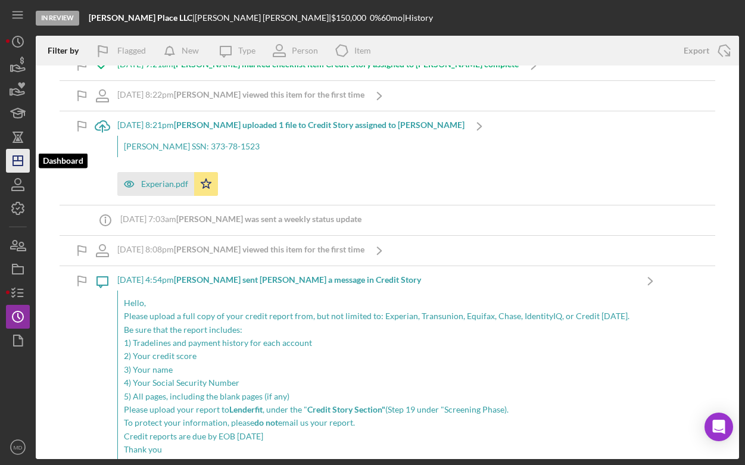
click at [23, 161] on icon "Icon/Dashboard" at bounding box center [18, 161] width 30 height 30
